Goal: Transaction & Acquisition: Obtain resource

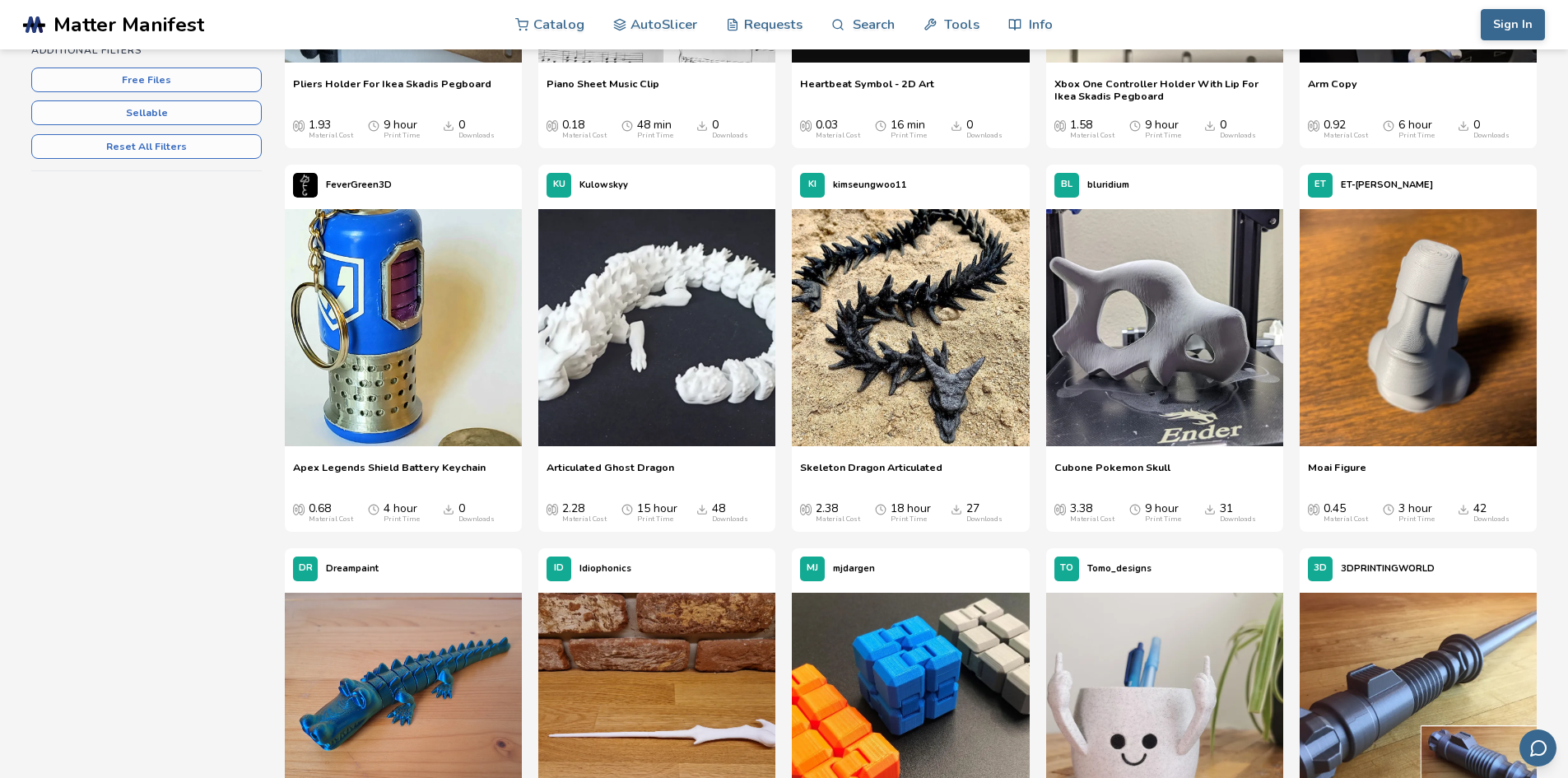
scroll to position [741, 0]
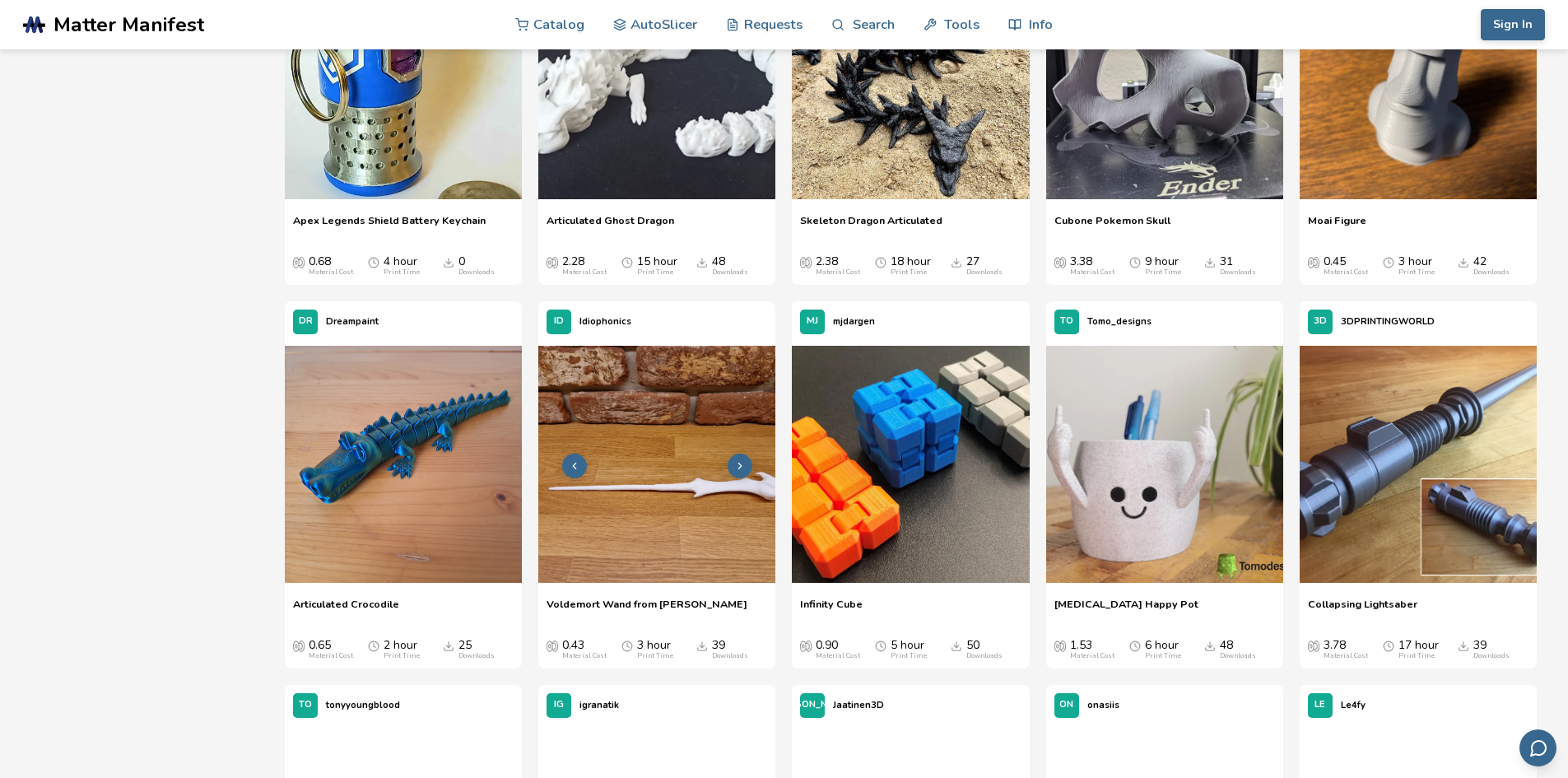
click at [657, 520] on img at bounding box center [656, 464] width 237 height 237
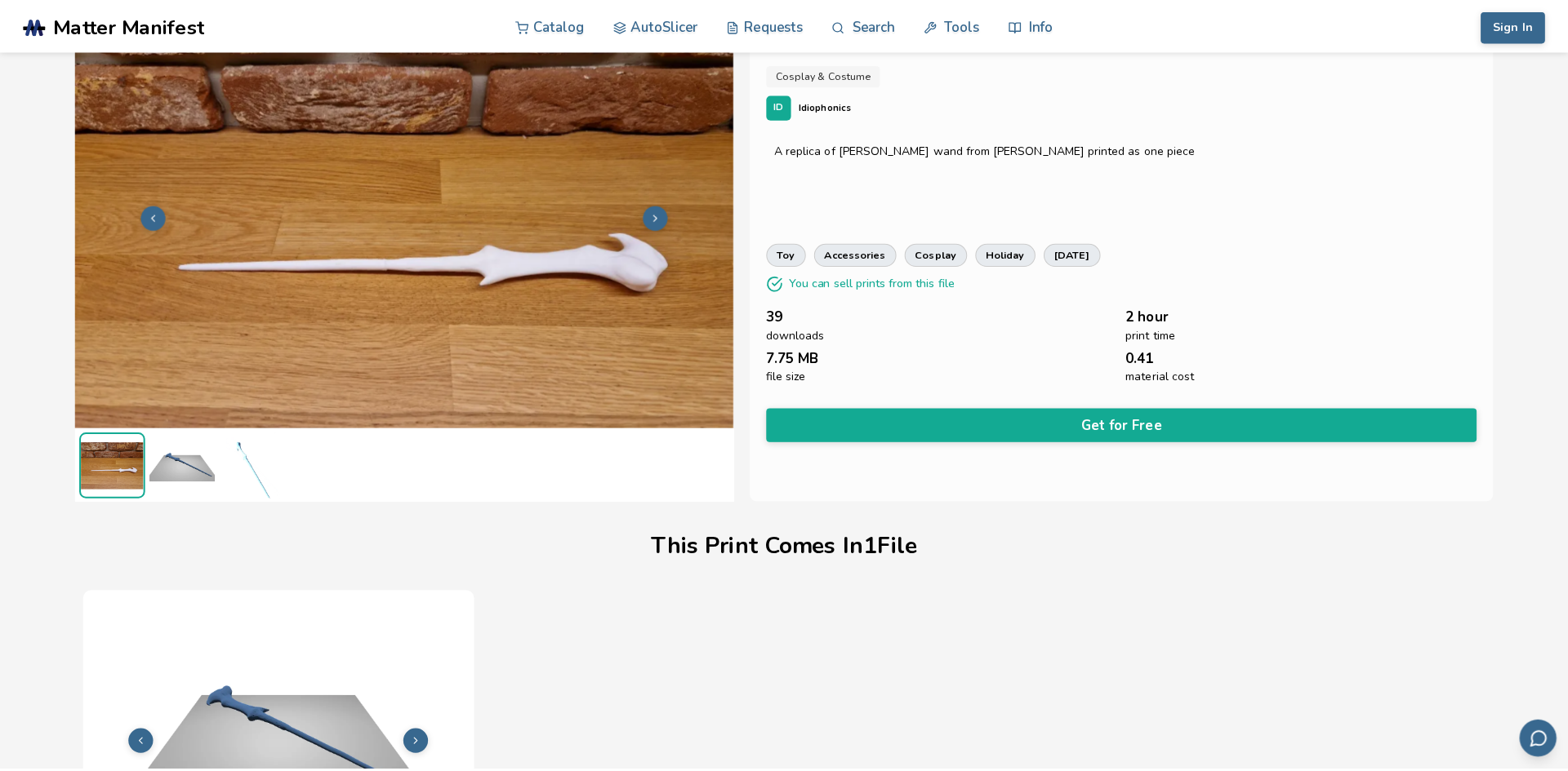
scroll to position [39, 0]
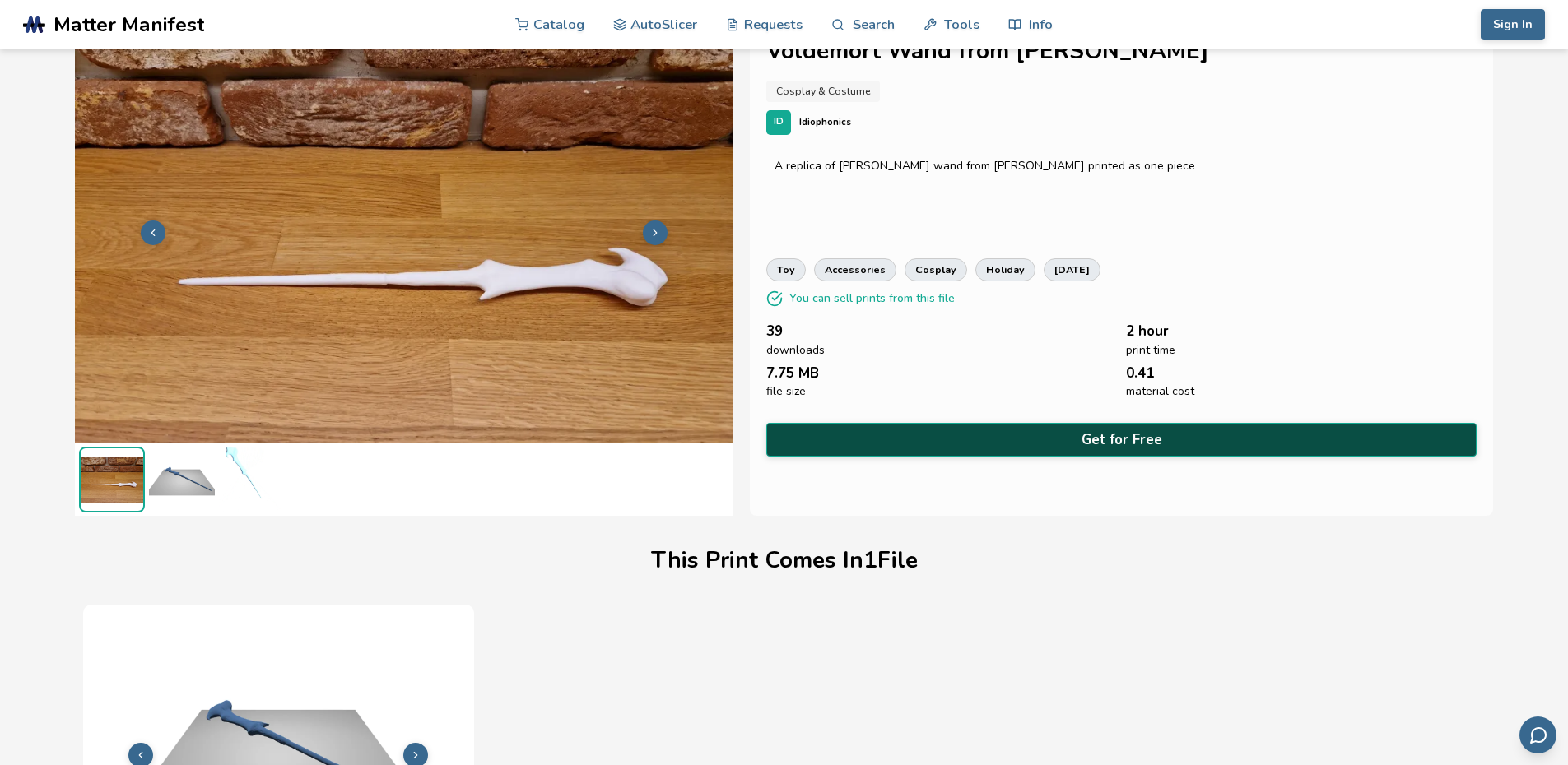
click at [928, 438] on button "Get for Free" at bounding box center [1121, 439] width 711 height 34
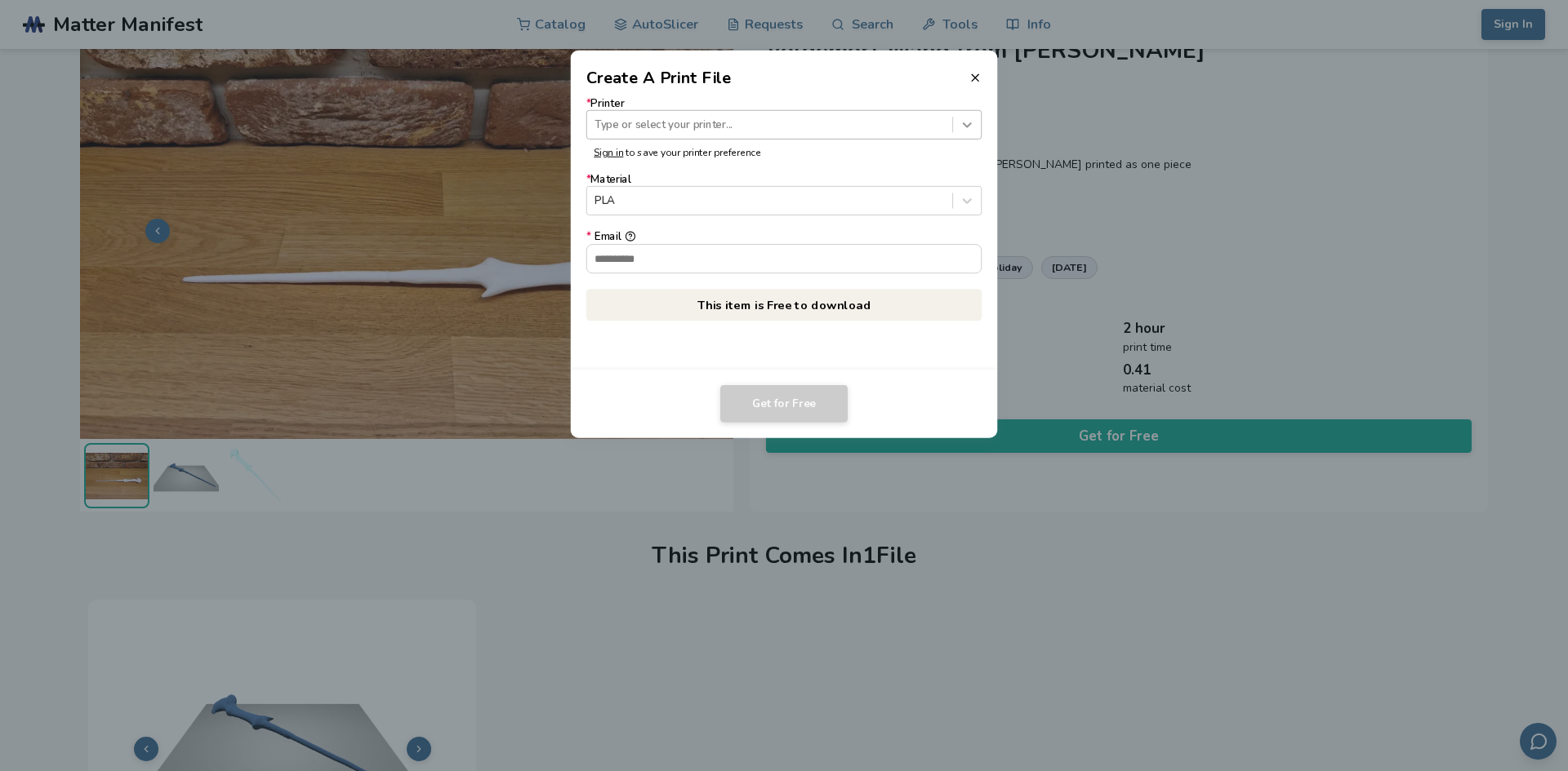
click at [974, 126] on icon at bounding box center [967, 124] width 15 height 15
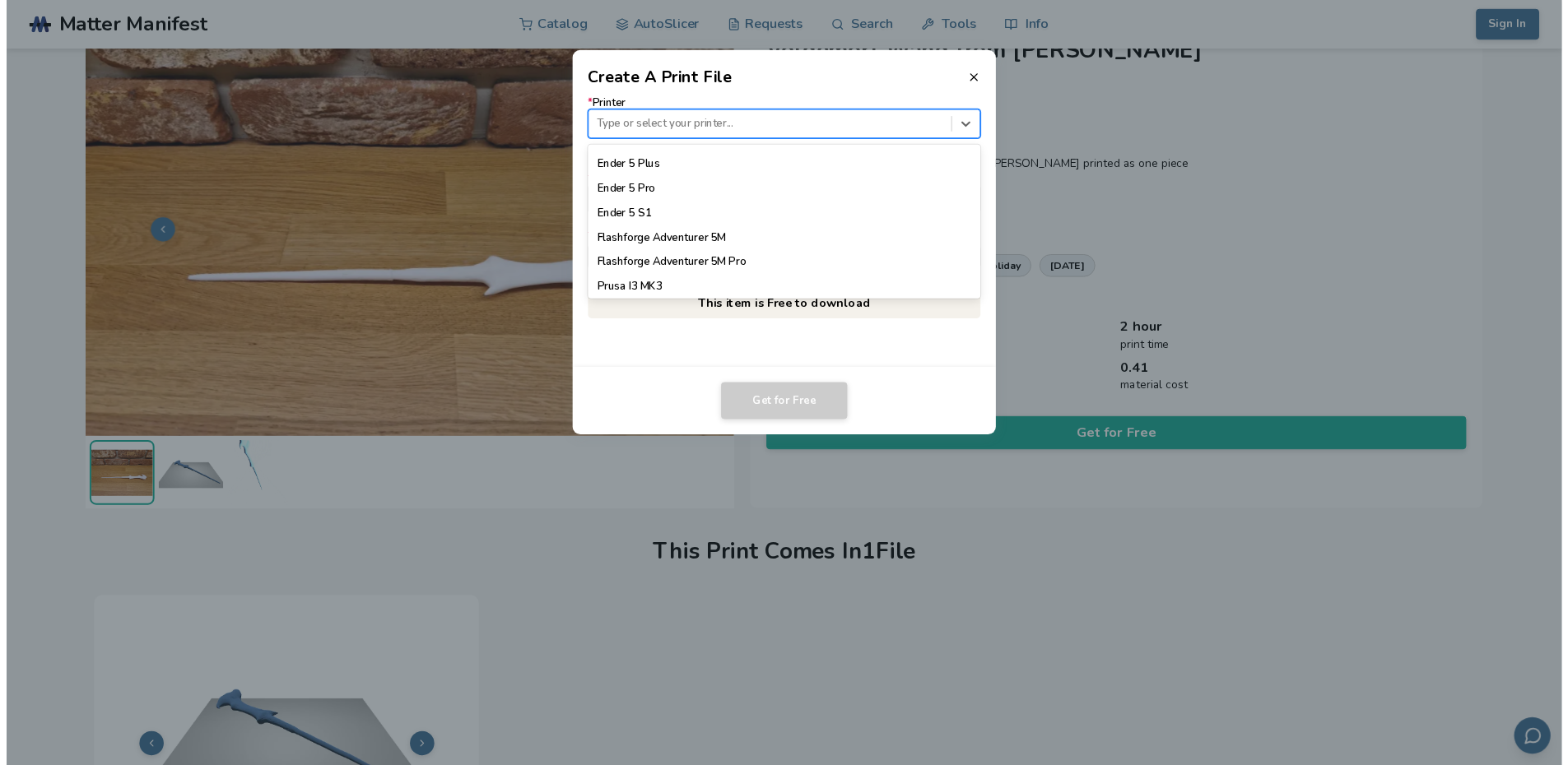
scroll to position [1234, 0]
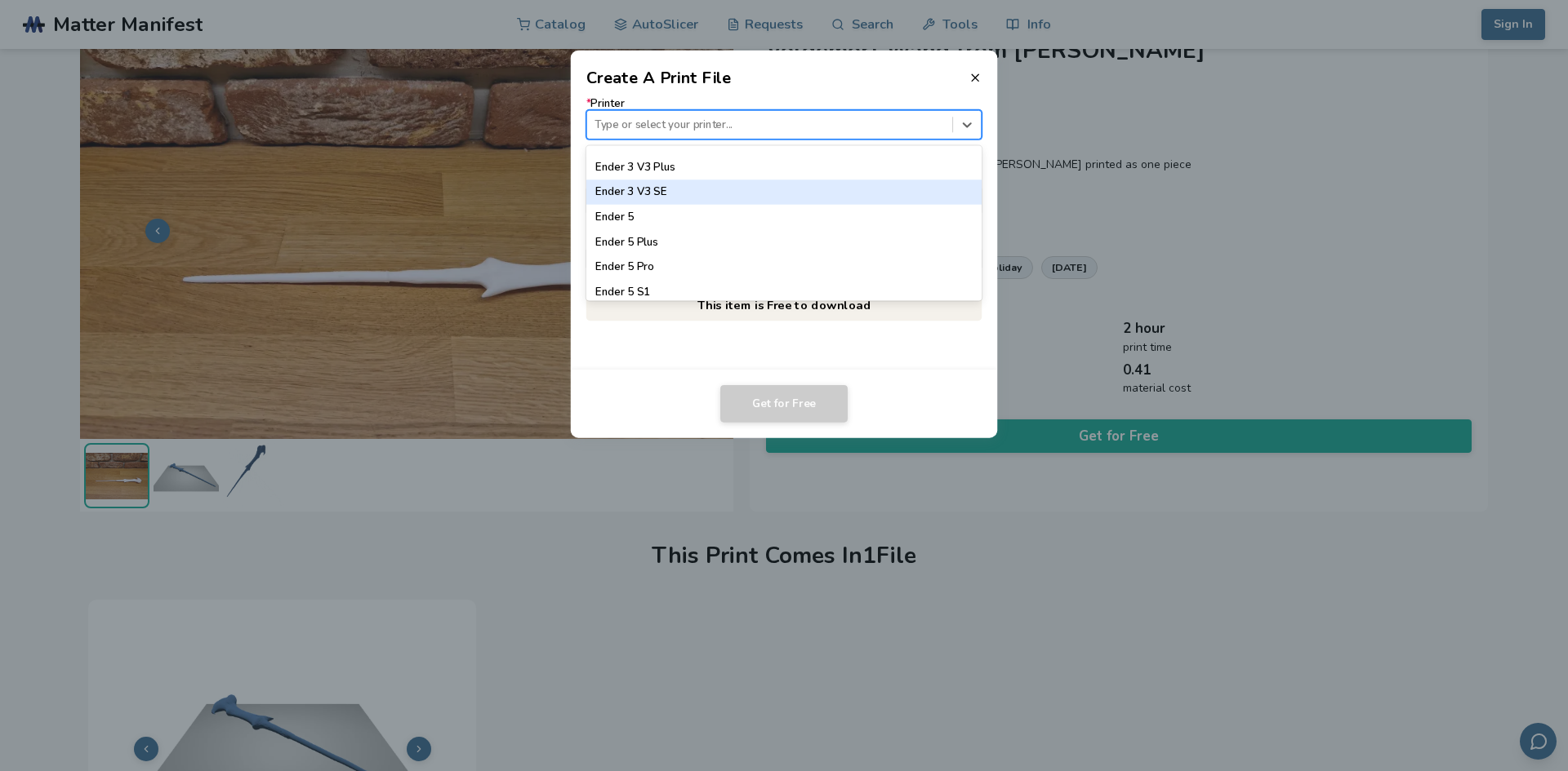
click at [700, 187] on div "Ender 3 V3 SE" at bounding box center [784, 192] width 396 height 24
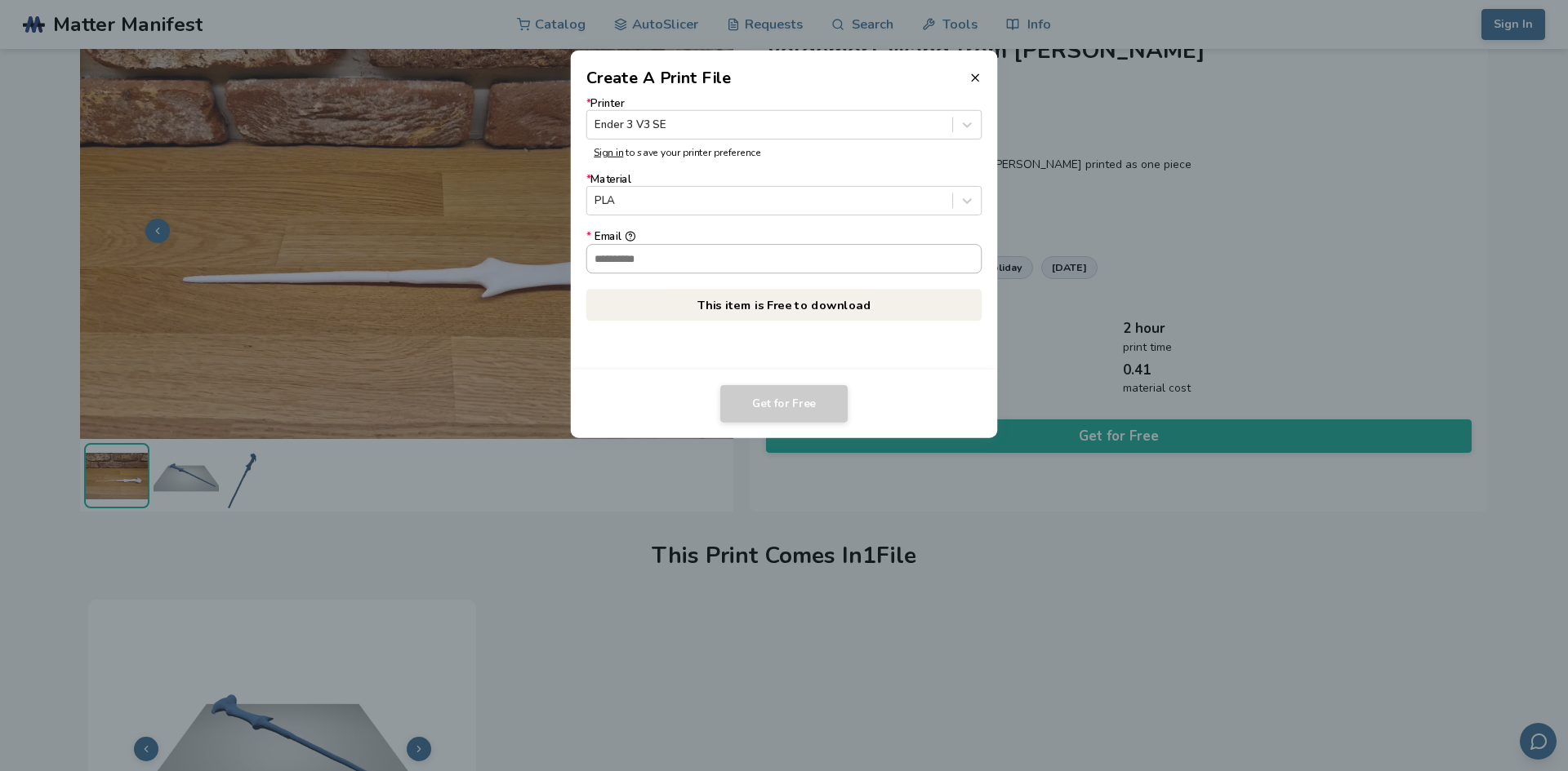
click at [748, 261] on input "* Email" at bounding box center [784, 259] width 394 height 28
type input "**********"
click at [786, 401] on button "Get for Free" at bounding box center [784, 404] width 127 height 37
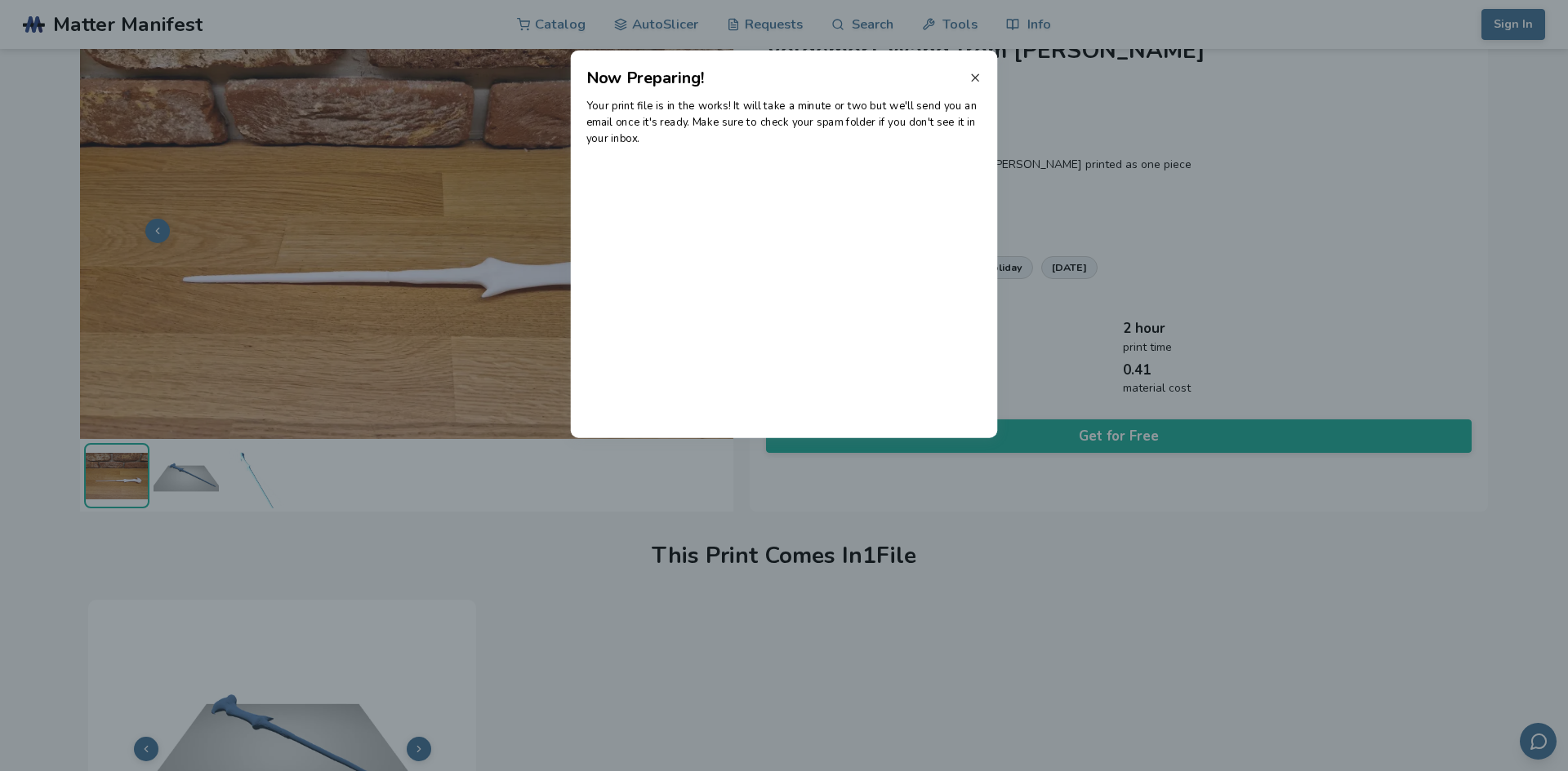
click at [976, 73] on icon at bounding box center [975, 78] width 13 height 13
